Goal: Find specific fact: Find specific fact

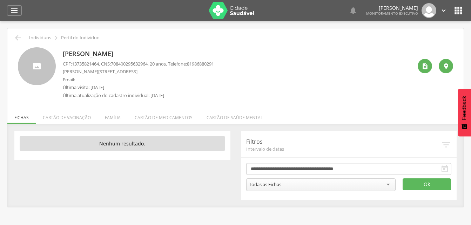
click at [220, 17] on img at bounding box center [232, 11] width 46 height 18
click at [221, 18] on img at bounding box center [232, 11] width 46 height 18
click at [246, 34] on div " Indivíduos  Perfil do Indivíduo [PERSON_NAME] CPF: 13735821464 , CNS: [PHONE…" at bounding box center [235, 117] width 456 height 179
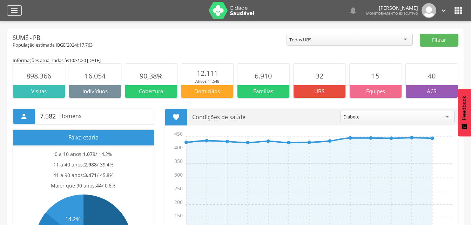
click at [15, 10] on icon "" at bounding box center [14, 10] width 8 height 8
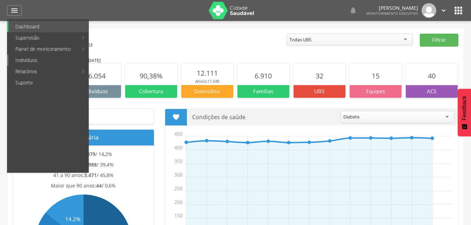
click at [28, 62] on link "Indivíduos" at bounding box center [48, 60] width 80 height 11
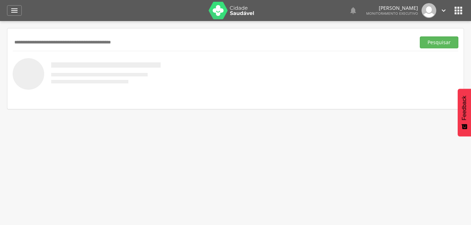
click at [33, 40] on input "text" at bounding box center [213, 42] width 400 height 12
click at [44, 38] on input "*******" at bounding box center [213, 42] width 400 height 12
type input "*"
click at [30, 40] on input "text" at bounding box center [213, 42] width 400 height 12
type input "******"
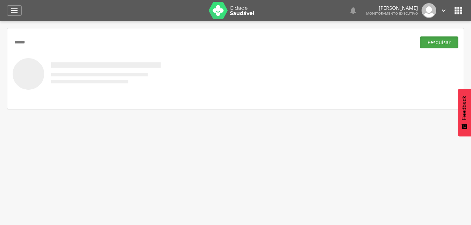
click at [429, 43] on button "Pesquisar" at bounding box center [439, 42] width 39 height 12
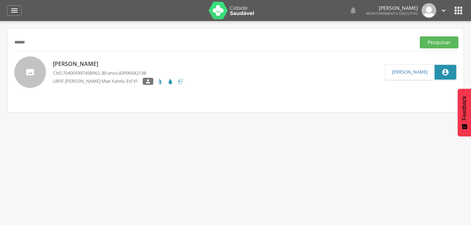
click at [96, 66] on p "Sileno Fernandes Oliveira" at bounding box center [118, 64] width 131 height 8
type input "**********"
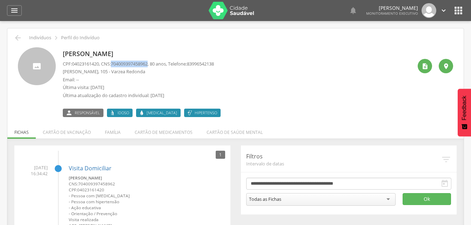
drag, startPoint x: 115, startPoint y: 64, endPoint x: 155, endPoint y: 65, distance: 39.3
click at [155, 65] on p "CPF: 04023161420 , CNS: 704009397458962 , 80 anos, Telefone: 83996542138" at bounding box center [138, 64] width 151 height 7
drag, startPoint x: 155, startPoint y: 65, endPoint x: 149, endPoint y: 65, distance: 6.0
copy span "704009397458962"
click at [14, 8] on icon "" at bounding box center [14, 10] width 8 height 8
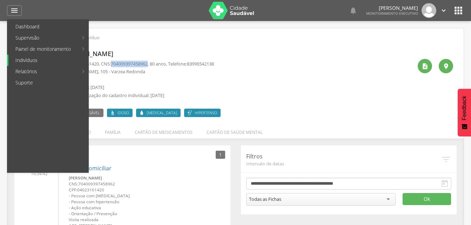
click at [28, 63] on link "Indivíduos" at bounding box center [48, 60] width 80 height 11
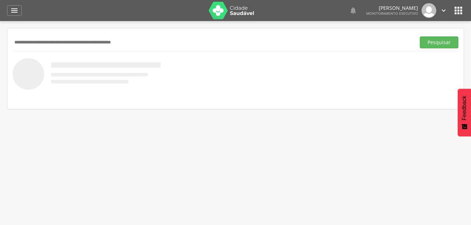
click at [24, 44] on input "text" at bounding box center [213, 42] width 400 height 12
type input "**********"
click at [426, 42] on button "Pesquisar" at bounding box center [439, 42] width 39 height 12
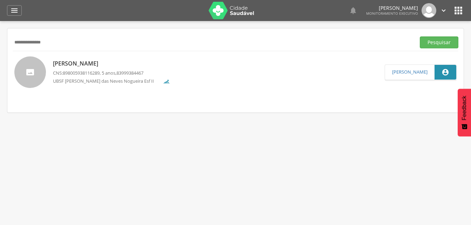
click at [84, 65] on p "Cecília Batista Alves" at bounding box center [111, 64] width 117 height 8
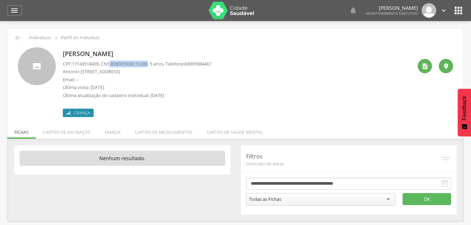
drag, startPoint x: 113, startPoint y: 62, endPoint x: 154, endPoint y: 60, distance: 40.7
click at [154, 61] on p "CPF: 17143518409 , CNS: 898005938116289 , 5 anos, Telefone: 83999384467" at bounding box center [137, 64] width 149 height 7
drag, startPoint x: 154, startPoint y: 60, endPoint x: 144, endPoint y: 63, distance: 10.1
copy p ": 898005938116289"
click at [20, 39] on icon "" at bounding box center [18, 38] width 8 height 8
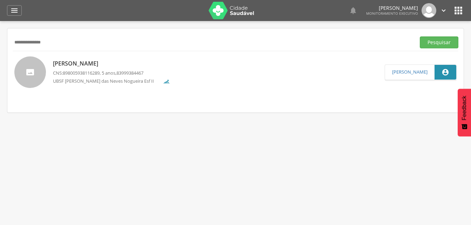
click at [104, 65] on p "Cecília Batista Alves" at bounding box center [111, 64] width 117 height 8
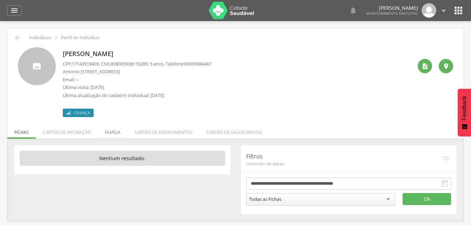
click at [114, 132] on li "Família" at bounding box center [113, 130] width 30 height 16
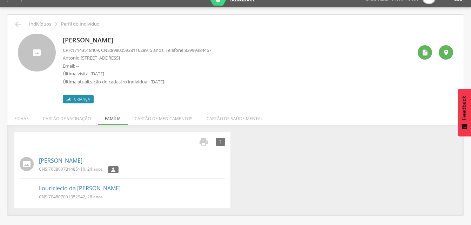
scroll to position [21, 0]
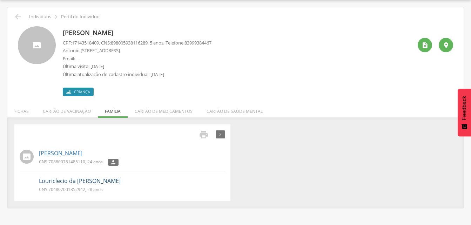
click at [67, 183] on link "Louriclecio da Mota Alves" at bounding box center [80, 181] width 82 height 8
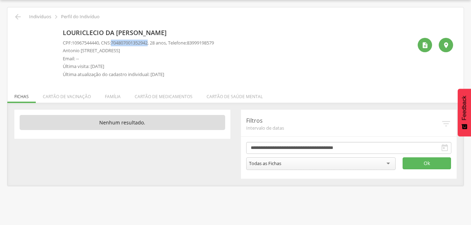
drag, startPoint x: 115, startPoint y: 42, endPoint x: 154, endPoint y: 42, distance: 38.9
click at [154, 42] on p "CPF: 10967544440 , CNS: 704807001352942 , 28 anos, Telefone: 83999198579" at bounding box center [138, 43] width 151 height 7
drag, startPoint x: 154, startPoint y: 42, endPoint x: 150, endPoint y: 41, distance: 3.6
copy p "704807001352942"
click at [115, 96] on li "Família" at bounding box center [113, 95] width 30 height 16
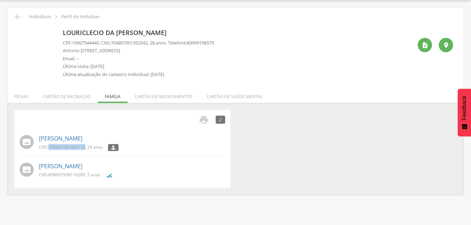
drag, startPoint x: 48, startPoint y: 146, endPoint x: 85, endPoint y: 147, distance: 36.5
click at [85, 147] on p "CNS: 708800781485110 , 24 anos" at bounding box center [71, 147] width 64 height 6
drag, startPoint x: 85, startPoint y: 147, endPoint x: 80, endPoint y: 146, distance: 4.7
copy p "708800781485110"
click at [198, 173] on div "CNS: 898005938116289 , 5 anos" at bounding box center [132, 176] width 186 height 9
